Goal: Information Seeking & Learning: Learn about a topic

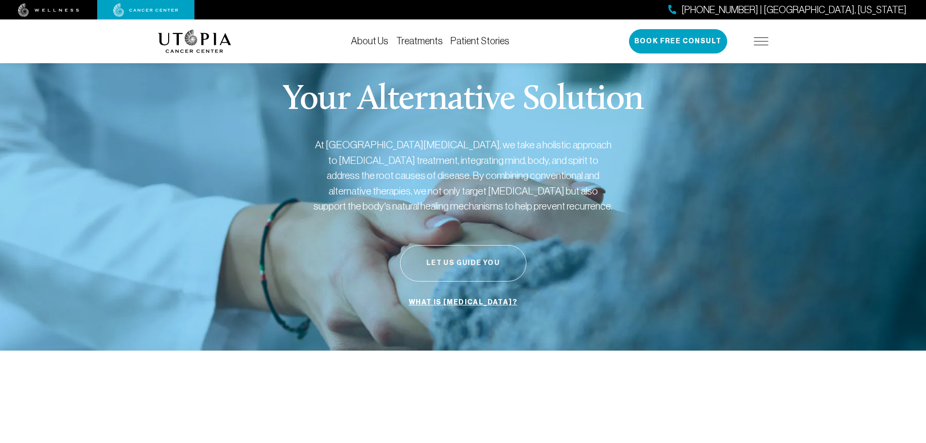
click at [472, 261] on button "Let Us Guide You" at bounding box center [463, 263] width 126 height 36
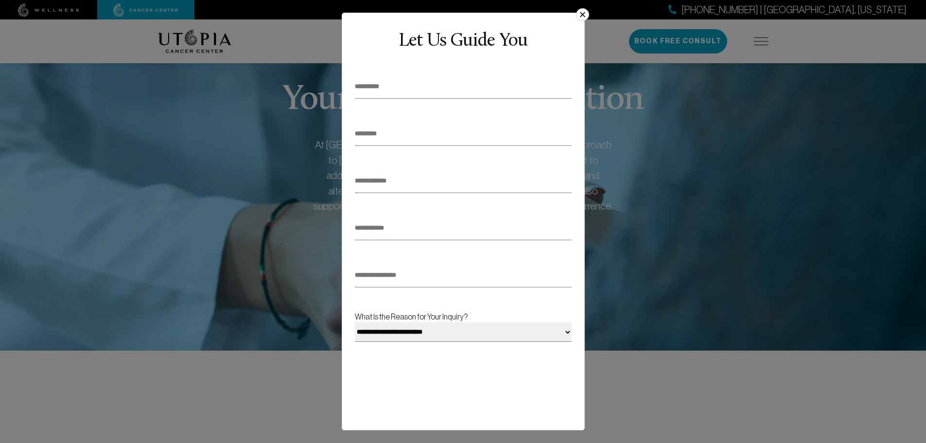
click at [576, 13] on button "×" at bounding box center [582, 14] width 13 height 13
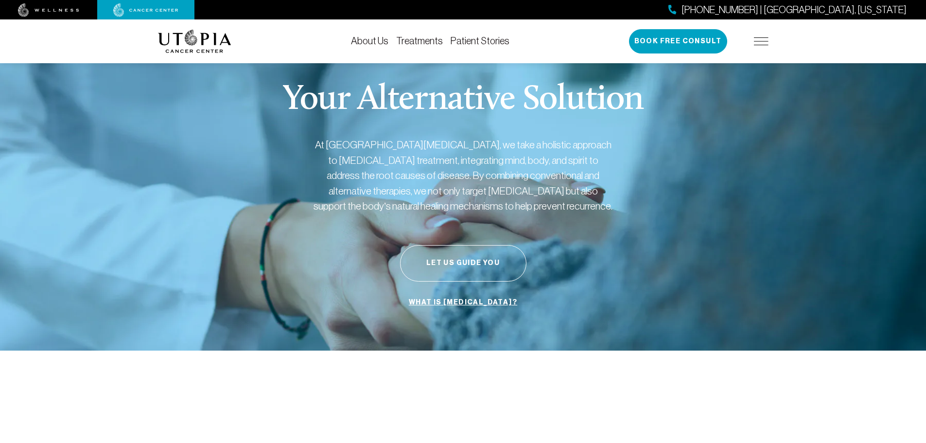
click at [453, 302] on link "What is [MEDICAL_DATA]?" at bounding box center [462, 302] width 113 height 18
